Goal: Task Accomplishment & Management: Use online tool/utility

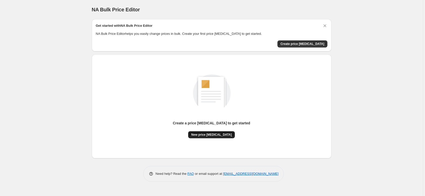
click at [208, 134] on span "New price change job" at bounding box center [211, 135] width 41 height 4
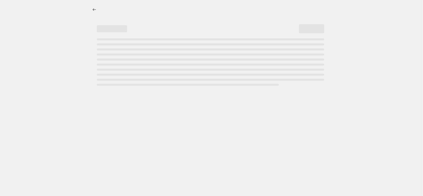
select select "percentage"
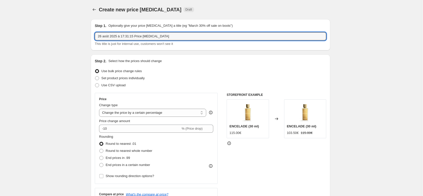
drag, startPoint x: 137, startPoint y: 37, endPoint x: 90, endPoint y: 36, distance: 46.9
drag, startPoint x: 129, startPoint y: 36, endPoint x: 92, endPoint y: 35, distance: 37.1
click at [92, 36] on div "Step 1. Optionally give your price change job a title (eg "March 30% off sale o…" at bounding box center [211, 34] width 240 height 31
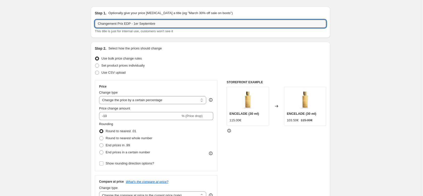
scroll to position [14, 0]
type input "Changement Prix EDP - 1er Septembre"
click at [97, 65] on span at bounding box center [97, 65] width 4 height 4
click at [95, 63] on input "Set product prices individually" at bounding box center [95, 63] width 0 height 0
radio input "true"
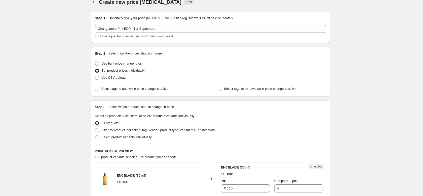
scroll to position [30, 0]
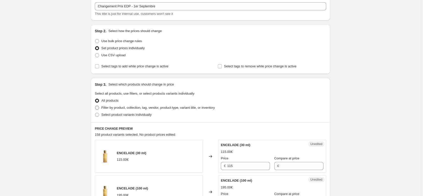
click at [120, 109] on span "Filter by product, collection, tag, vendor, product type, variant title, or inv…" at bounding box center [157, 108] width 113 height 4
click at [95, 106] on input "Filter by product, collection, tag, vendor, product type, variant title, or inv…" at bounding box center [95, 106] width 0 height 0
radio input "true"
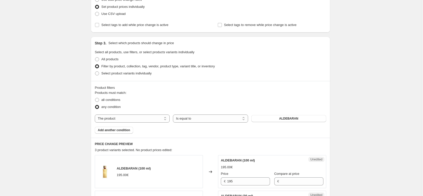
scroll to position [95, 0]
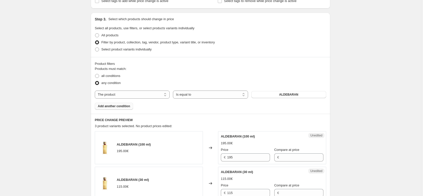
click at [119, 106] on span "Add another condition" at bounding box center [114, 106] width 32 height 4
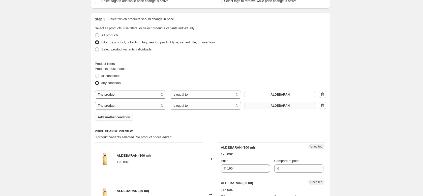
click at [260, 107] on button "ALDEBARAN" at bounding box center [280, 105] width 72 height 7
click at [119, 117] on span "Add another condition" at bounding box center [114, 117] width 32 height 4
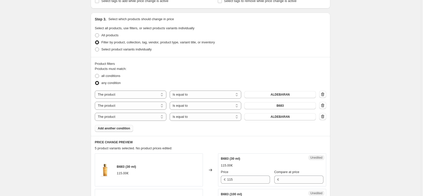
click at [120, 128] on span "Add another condition" at bounding box center [114, 128] width 32 height 4
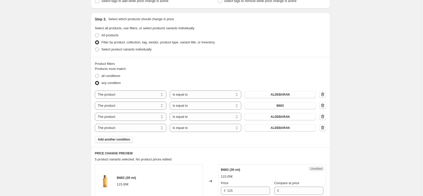
click at [119, 138] on span "Add another condition" at bounding box center [114, 139] width 32 height 4
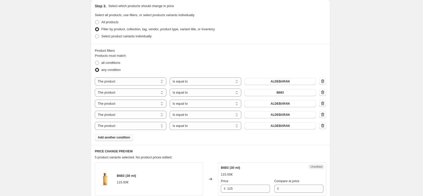
scroll to position [168, 0]
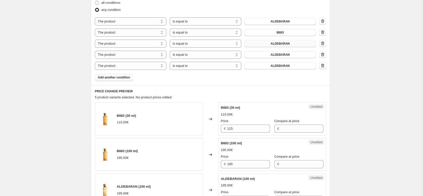
click at [273, 41] on button "ALDEBARAN" at bounding box center [280, 43] width 72 height 7
click at [279, 54] on span "ALDEBARAN" at bounding box center [280, 55] width 19 height 4
click at [279, 66] on span "ALDEBARAN" at bounding box center [280, 66] width 19 height 4
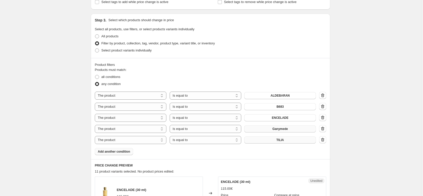
scroll to position [218, 0]
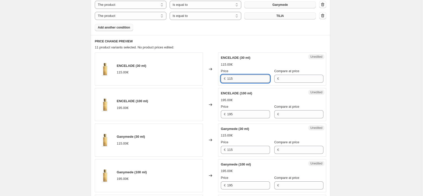
click at [231, 79] on input "115" at bounding box center [248, 79] width 43 height 8
click at [232, 79] on input "120" at bounding box center [248, 79] width 43 height 8
type input "120"
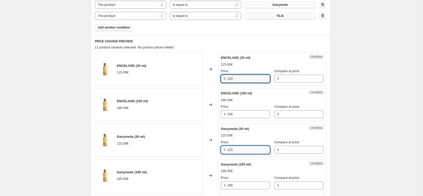
click at [232, 149] on input "115" at bounding box center [248, 150] width 43 height 8
paste input "20"
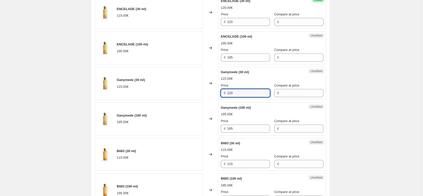
scroll to position [301, 0]
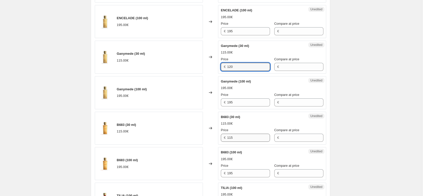
type input "120"
click at [232, 137] on input "115" at bounding box center [248, 138] width 43 height 8
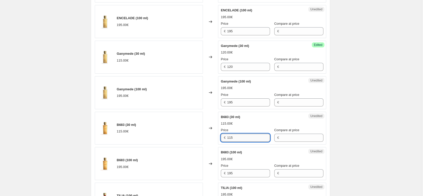
click at [232, 137] on input "115" at bounding box center [248, 138] width 43 height 8
paste input "20"
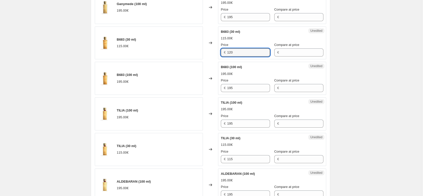
scroll to position [401, 0]
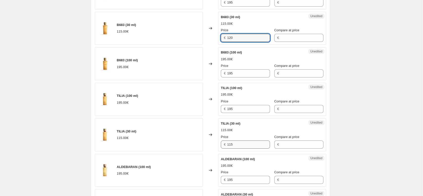
type input "120"
click at [231, 144] on input "115" at bounding box center [248, 144] width 43 height 8
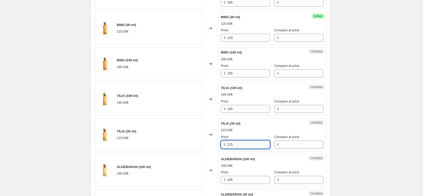
click at [230, 144] on input "115" at bounding box center [248, 144] width 43 height 8
paste input "20"
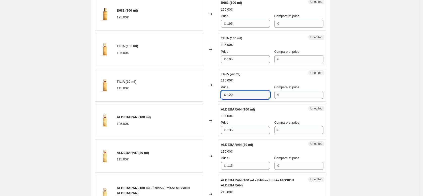
scroll to position [457, 0]
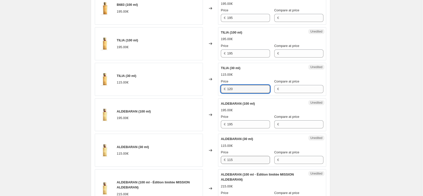
type input "120"
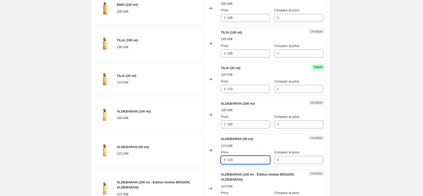
click at [230, 156] on input "115" at bounding box center [248, 160] width 43 height 8
click at [231, 158] on input "115" at bounding box center [248, 160] width 43 height 8
paste input "20"
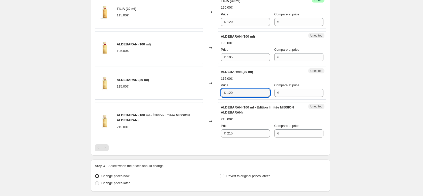
scroll to position [238, 0]
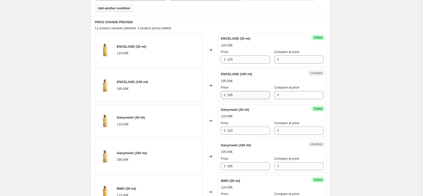
type input "120"
click at [233, 94] on input "195" at bounding box center [248, 95] width 43 height 8
click at [233, 96] on input "200" at bounding box center [248, 95] width 43 height 8
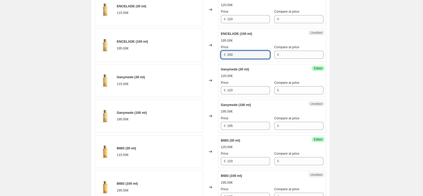
scroll to position [309, 0]
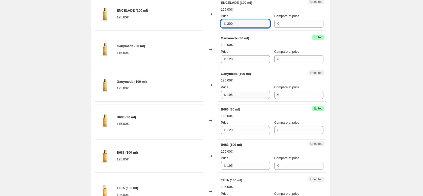
type input "200"
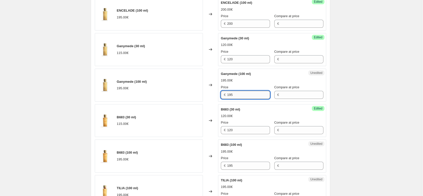
click at [230, 96] on input "195" at bounding box center [248, 95] width 43 height 8
paste input "200"
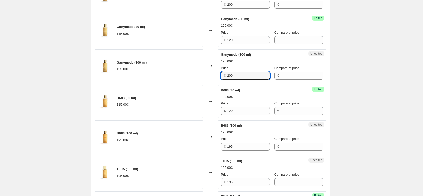
scroll to position [347, 0]
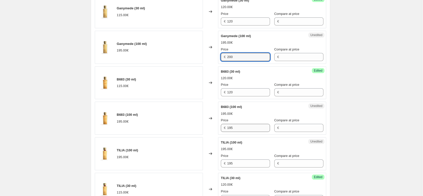
type input "200"
click at [230, 127] on input "195" at bounding box center [248, 128] width 43 height 8
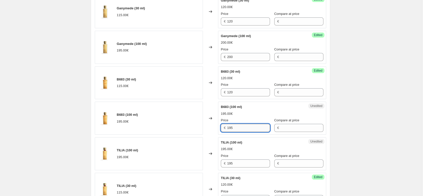
paste input "200"
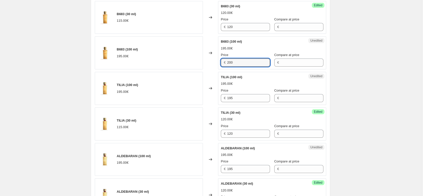
scroll to position [413, 0]
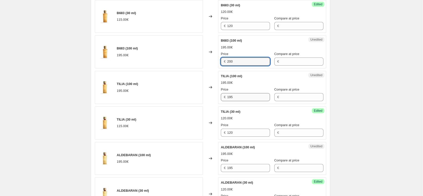
type input "200"
click at [230, 97] on input "195" at bounding box center [248, 97] width 43 height 8
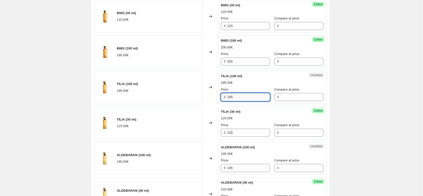
click at [230, 97] on input "195" at bounding box center [248, 97] width 43 height 8
paste input "200"
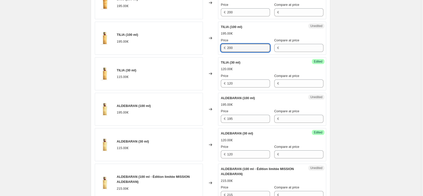
scroll to position [478, 0]
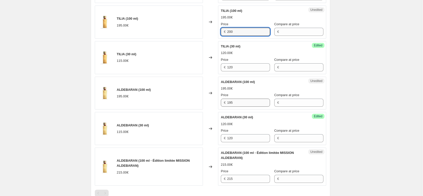
type input "200"
click at [232, 102] on input "195" at bounding box center [248, 103] width 43 height 8
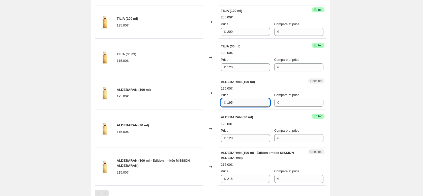
click at [231, 102] on input "195" at bounding box center [248, 103] width 43 height 8
paste input "200"
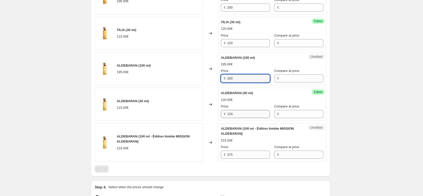
scroll to position [513, 0]
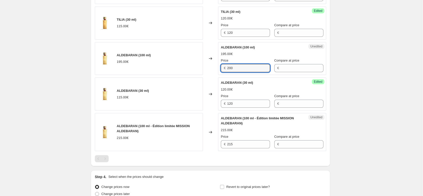
type input "200"
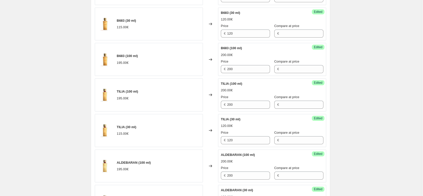
scroll to position [561, 0]
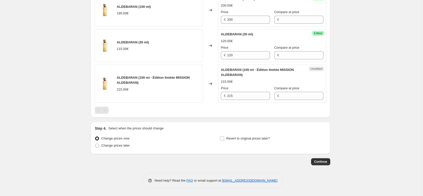
click at [125, 141] on label "Change prices now" at bounding box center [112, 138] width 35 height 7
click at [95, 137] on input "Change prices now" at bounding box center [95, 136] width 0 height 0
click at [125, 143] on span "Change prices later" at bounding box center [115, 145] width 28 height 5
click at [95, 143] on input "Change prices later" at bounding box center [95, 143] width 0 height 0
radio input "true"
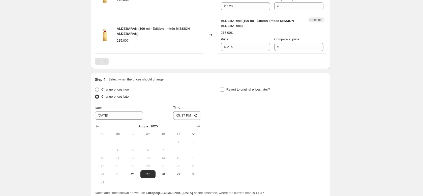
scroll to position [624, 0]
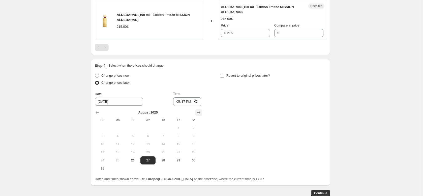
click at [199, 114] on icon "Show next month, September 2025" at bounding box center [198, 112] width 5 height 5
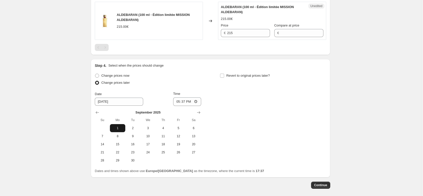
click at [118, 129] on span "1" at bounding box center [117, 128] width 11 height 4
type input "[DATE]"
click at [193, 102] on input "17:37" at bounding box center [187, 101] width 28 height 9
type input "00:01"
click at [255, 96] on div "Change prices now Change prices later Date 9/1/2025 Time 00:01 September 2025 S…" at bounding box center [210, 118] width 231 height 92
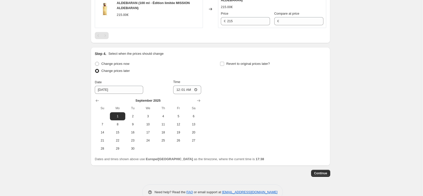
scroll to position [648, 0]
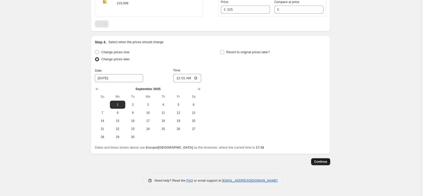
click at [327, 163] on span "Continue" at bounding box center [320, 162] width 13 height 4
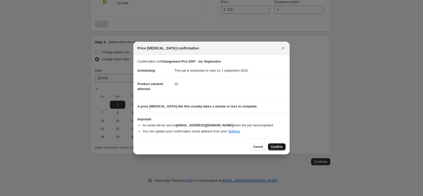
click at [277, 147] on span "Confirm" at bounding box center [277, 147] width 12 height 4
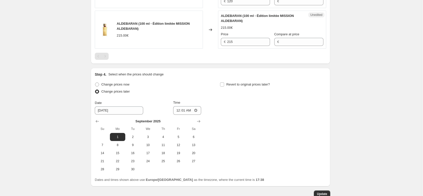
scroll to position [679, 0]
